Goal: Find specific page/section: Locate a particular part of the current website

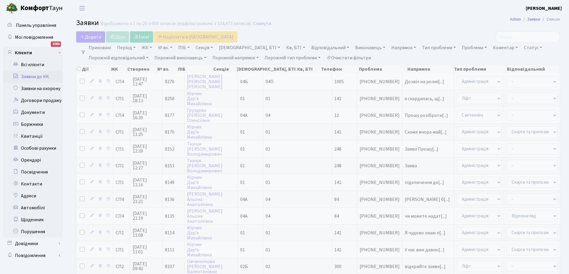
select select "25"
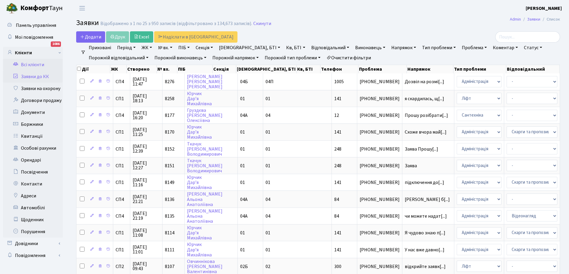
click at [29, 64] on link "Всі клієнти" at bounding box center [33, 65] width 60 height 12
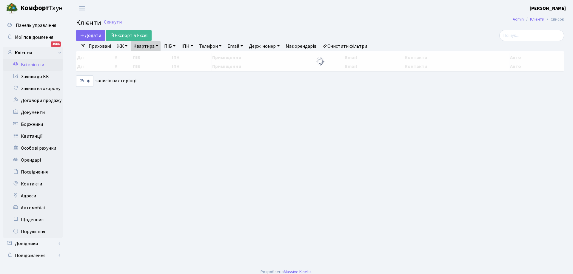
select select "25"
click at [147, 45] on link "Квартира" at bounding box center [146, 46] width 30 height 10
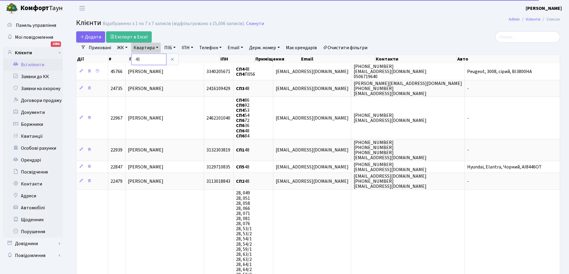
type input "8"
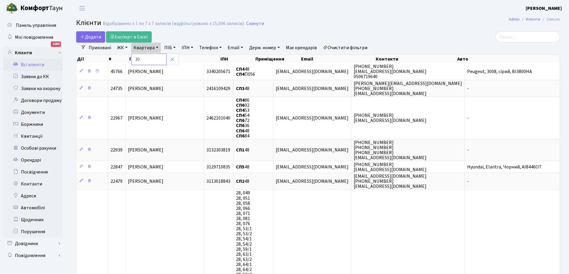
type input "30"
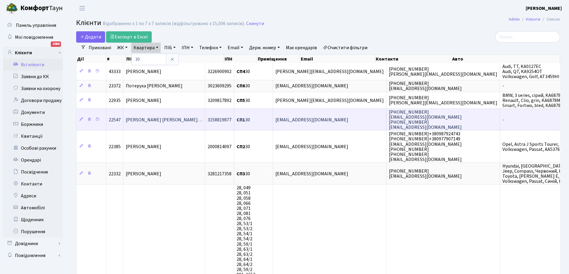
click at [188, 122] on span "Тімуш-Шинкарук Вадим Ігор-Володи…" at bounding box center [164, 120] width 77 height 7
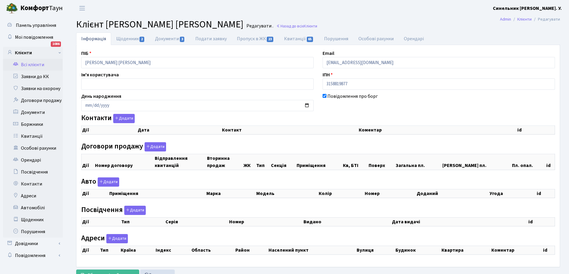
checkbox input "true"
select select "25"
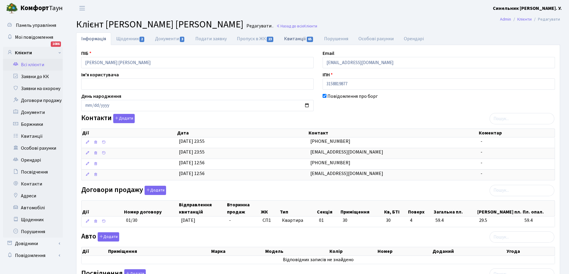
click at [292, 40] on link "Квитанції 65" at bounding box center [299, 39] width 40 height 12
select select "25"
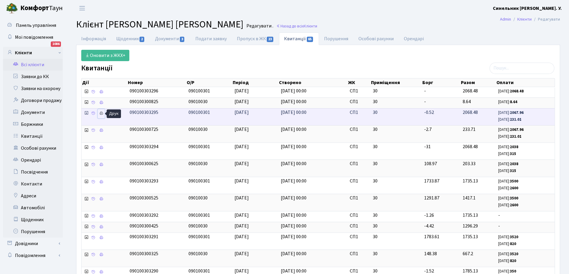
click at [100, 114] on icon at bounding box center [101, 113] width 4 height 4
